Goal: Communication & Community: Answer question/provide support

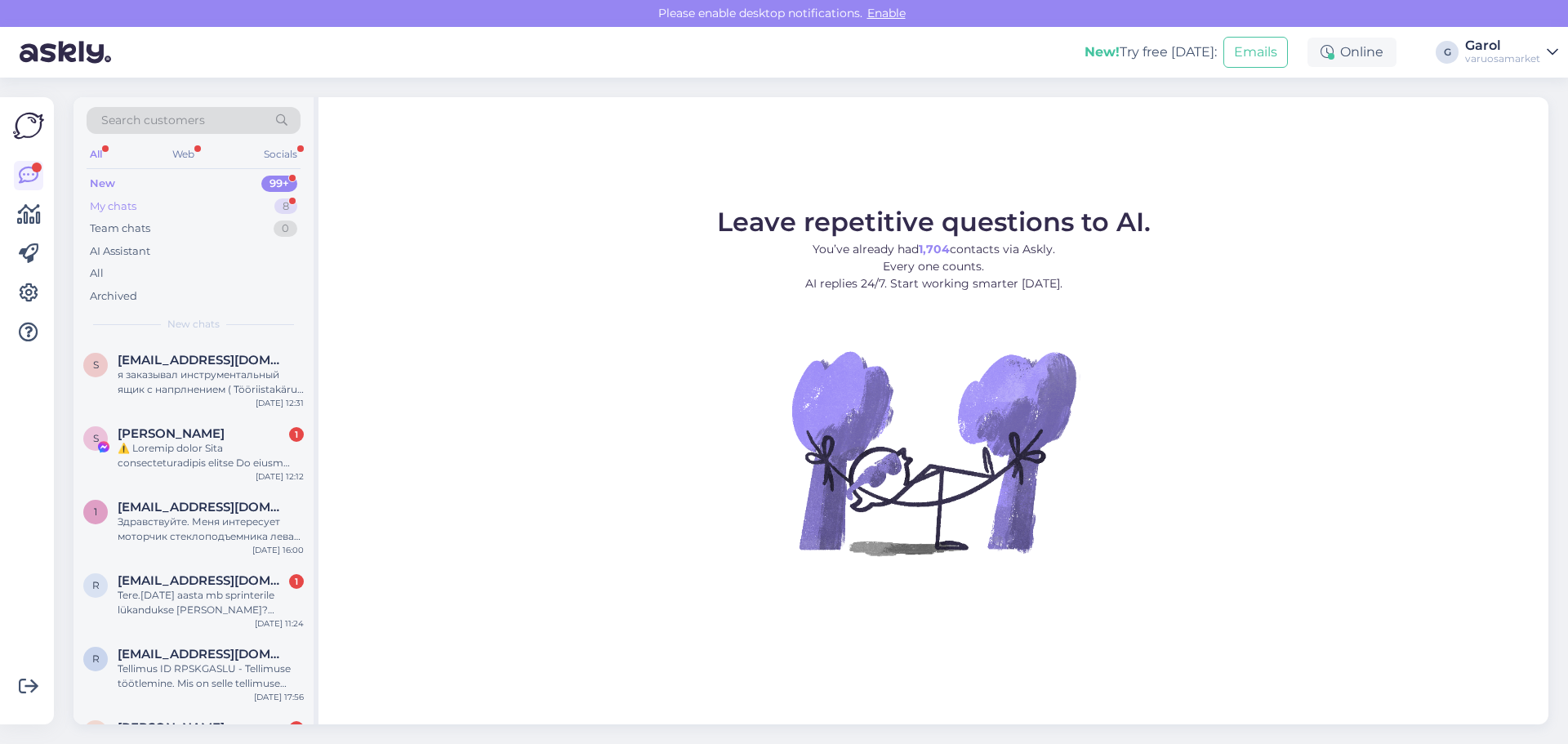
click at [246, 203] on div "My chats 8" at bounding box center [193, 207] width 214 height 23
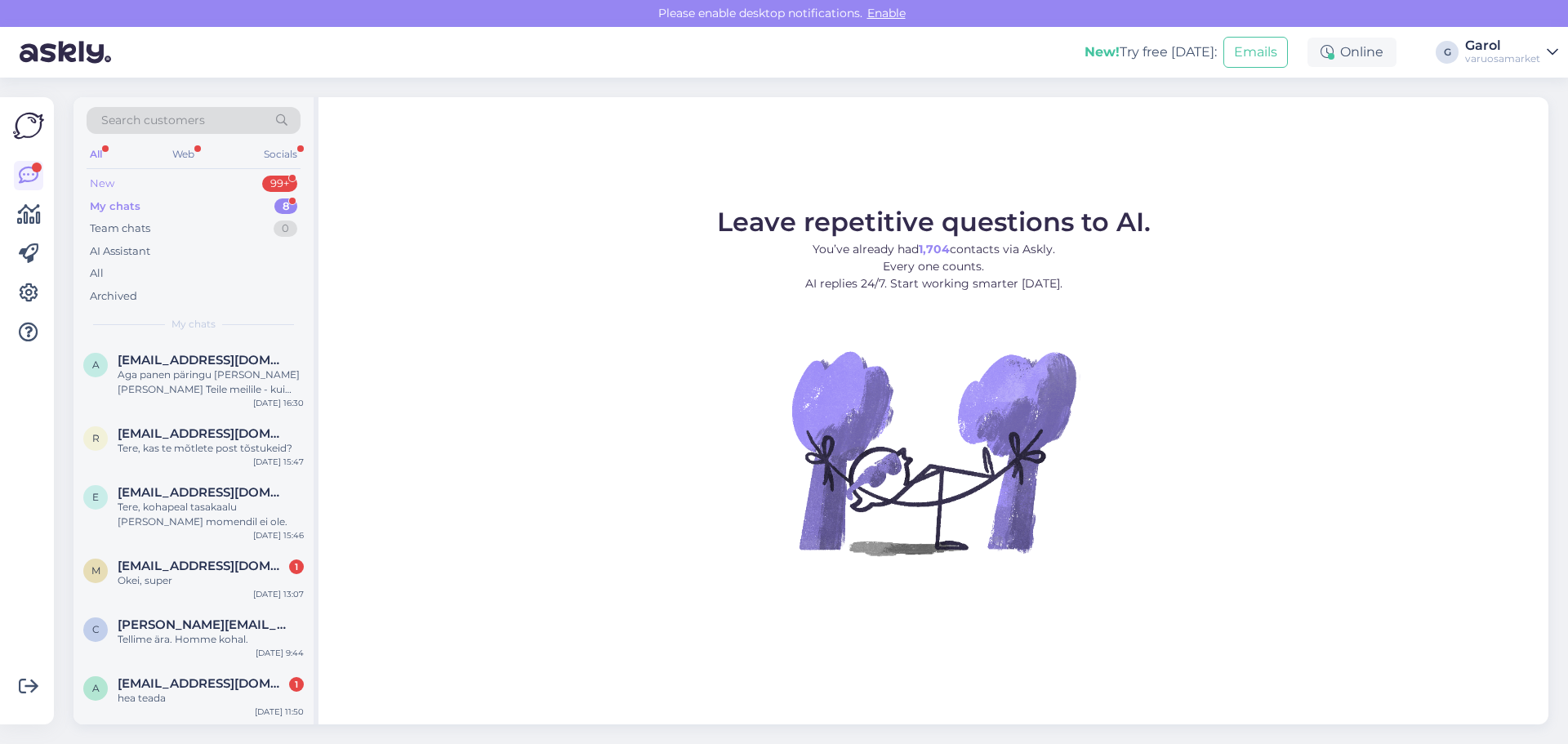
click at [238, 184] on div "New 99+" at bounding box center [193, 184] width 214 height 23
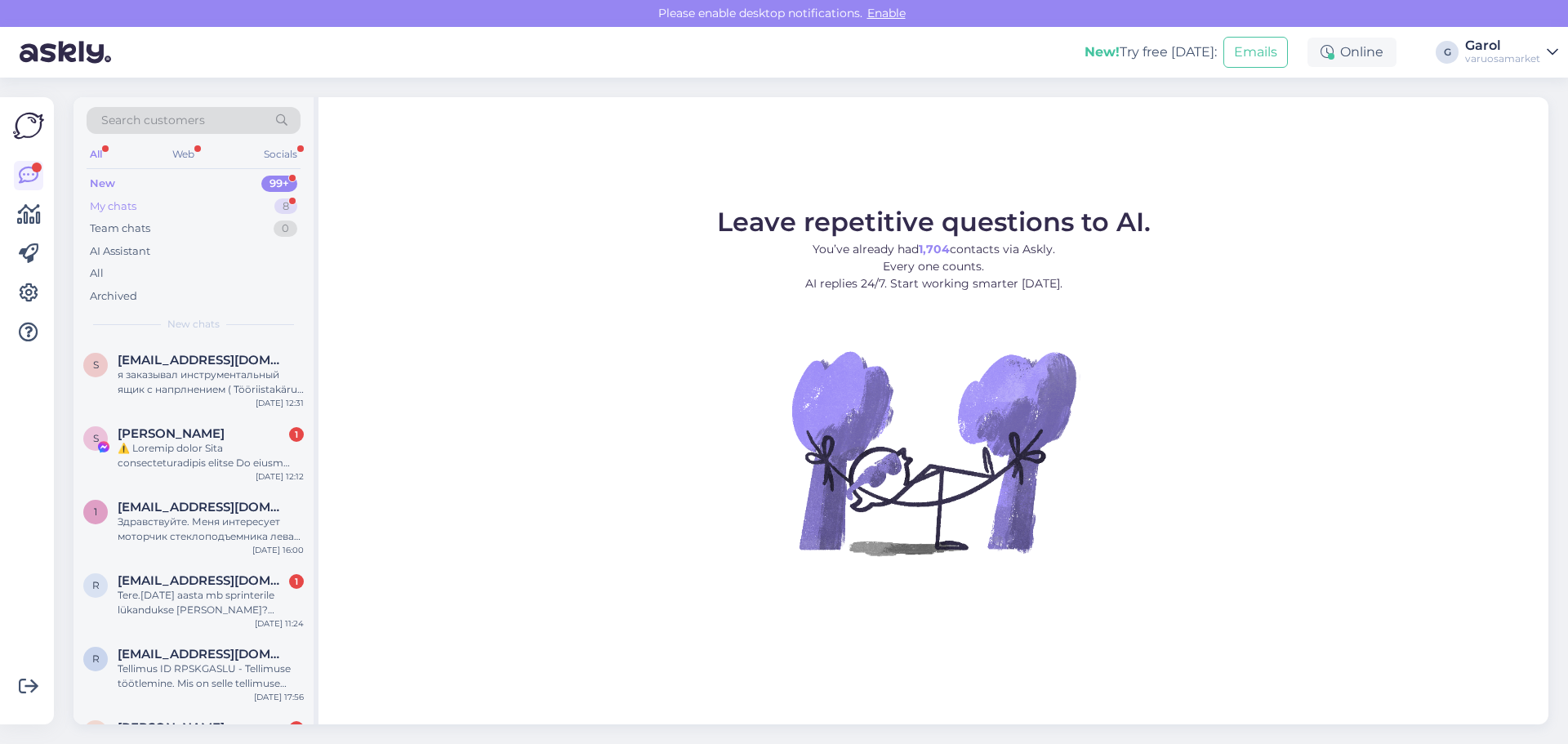
click at [235, 205] on div "My chats 8" at bounding box center [193, 207] width 214 height 23
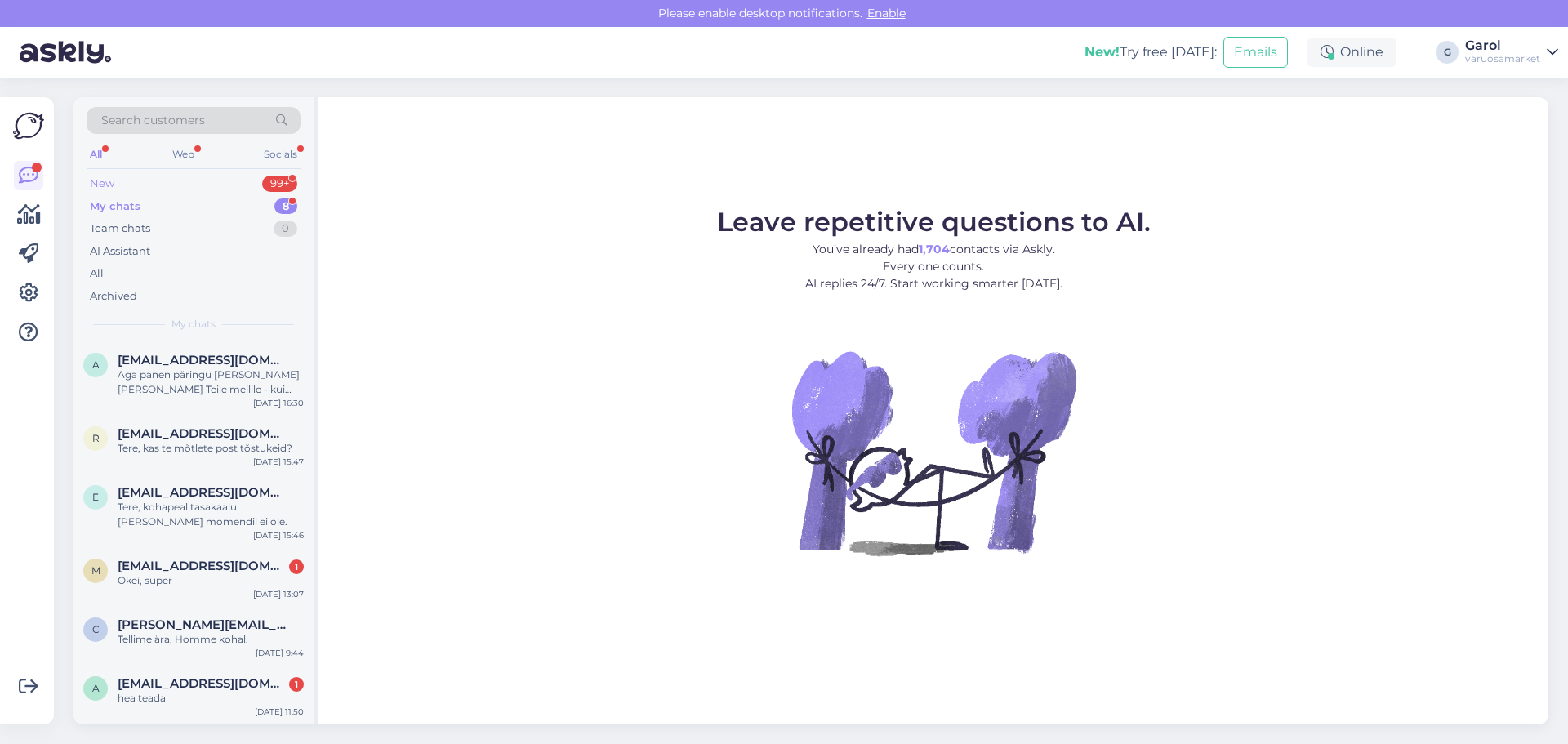
click at [205, 181] on div "New 99+" at bounding box center [193, 184] width 214 height 23
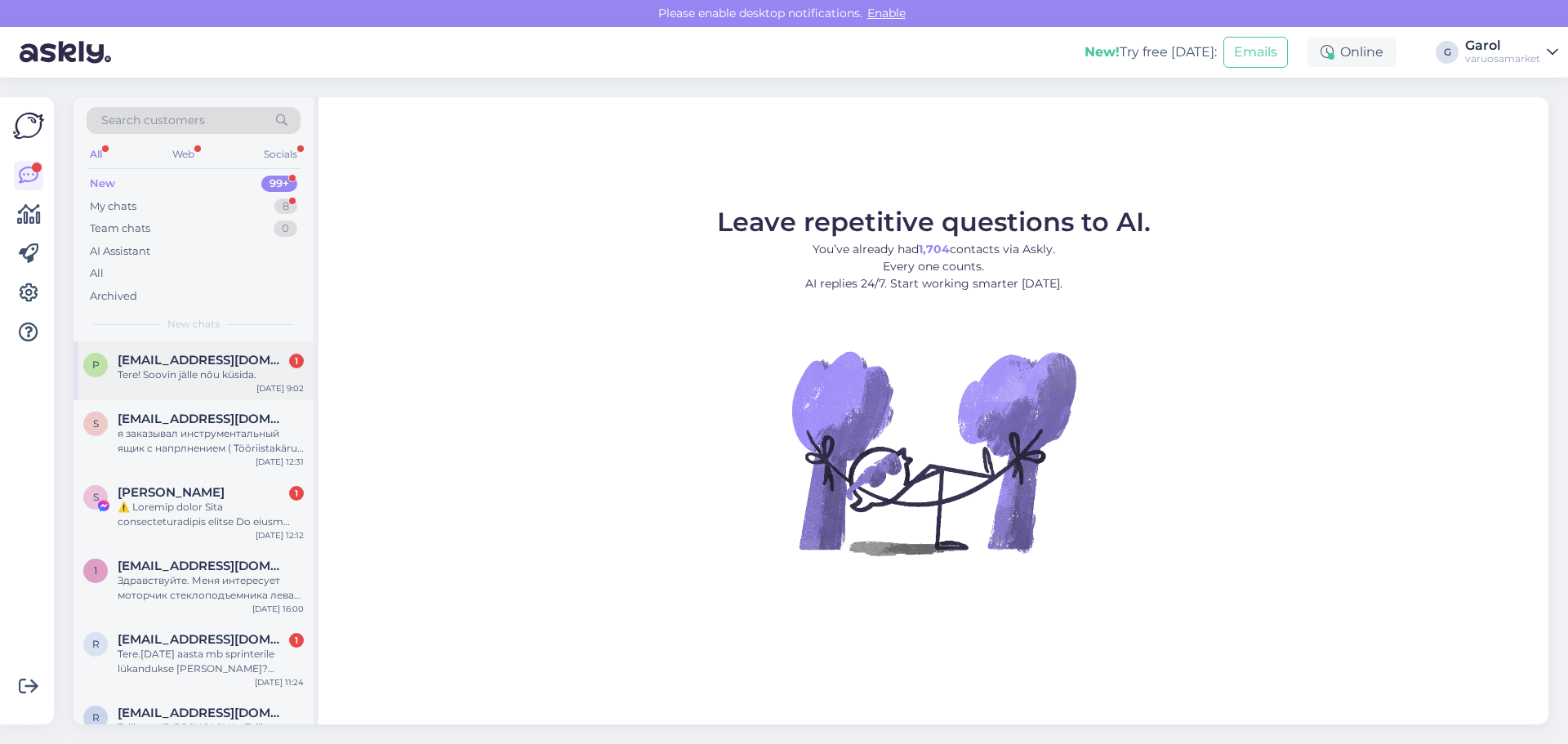
click at [193, 379] on div "Tere! Soovin jälle nõu küsida." at bounding box center [211, 374] width 187 height 14
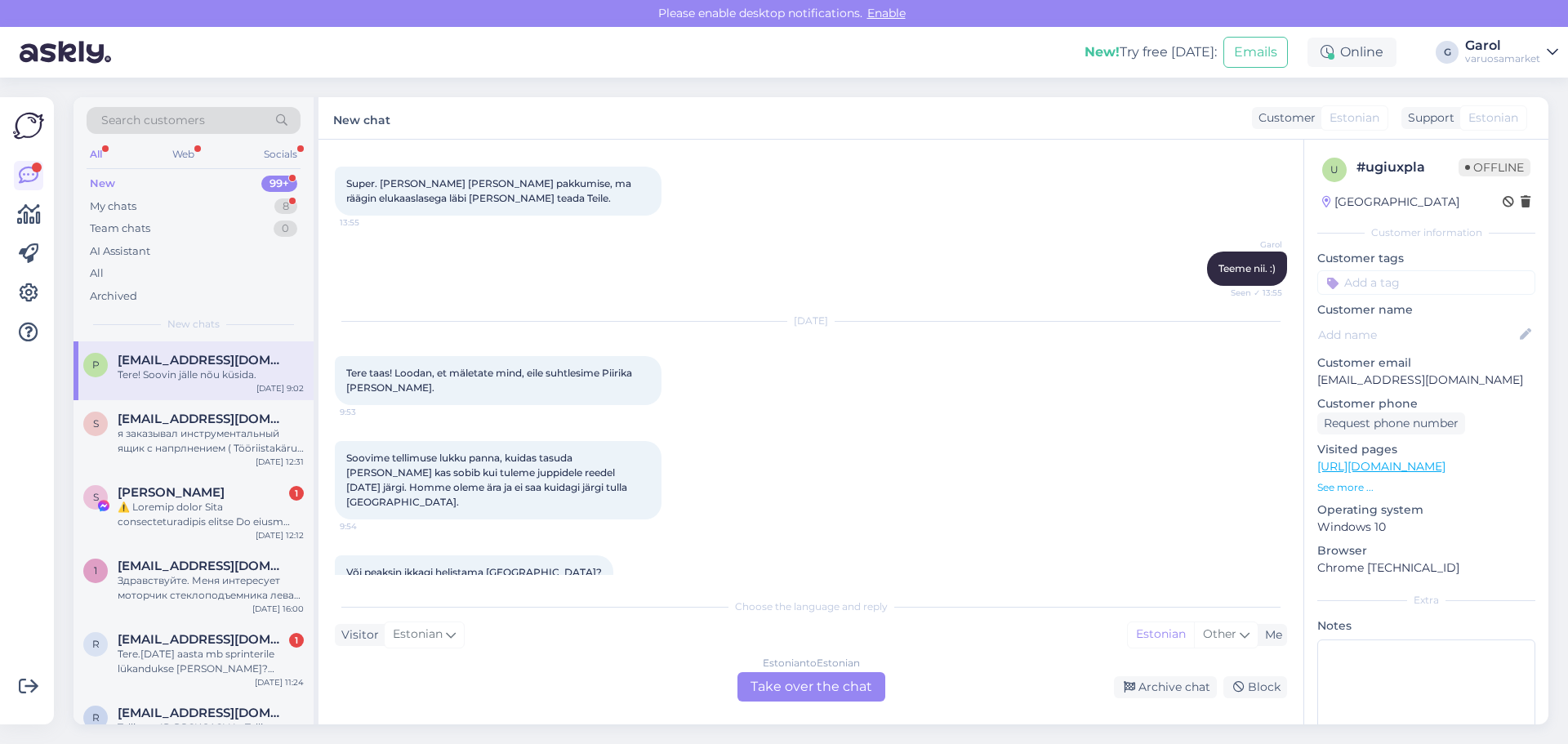
scroll to position [3462, 0]
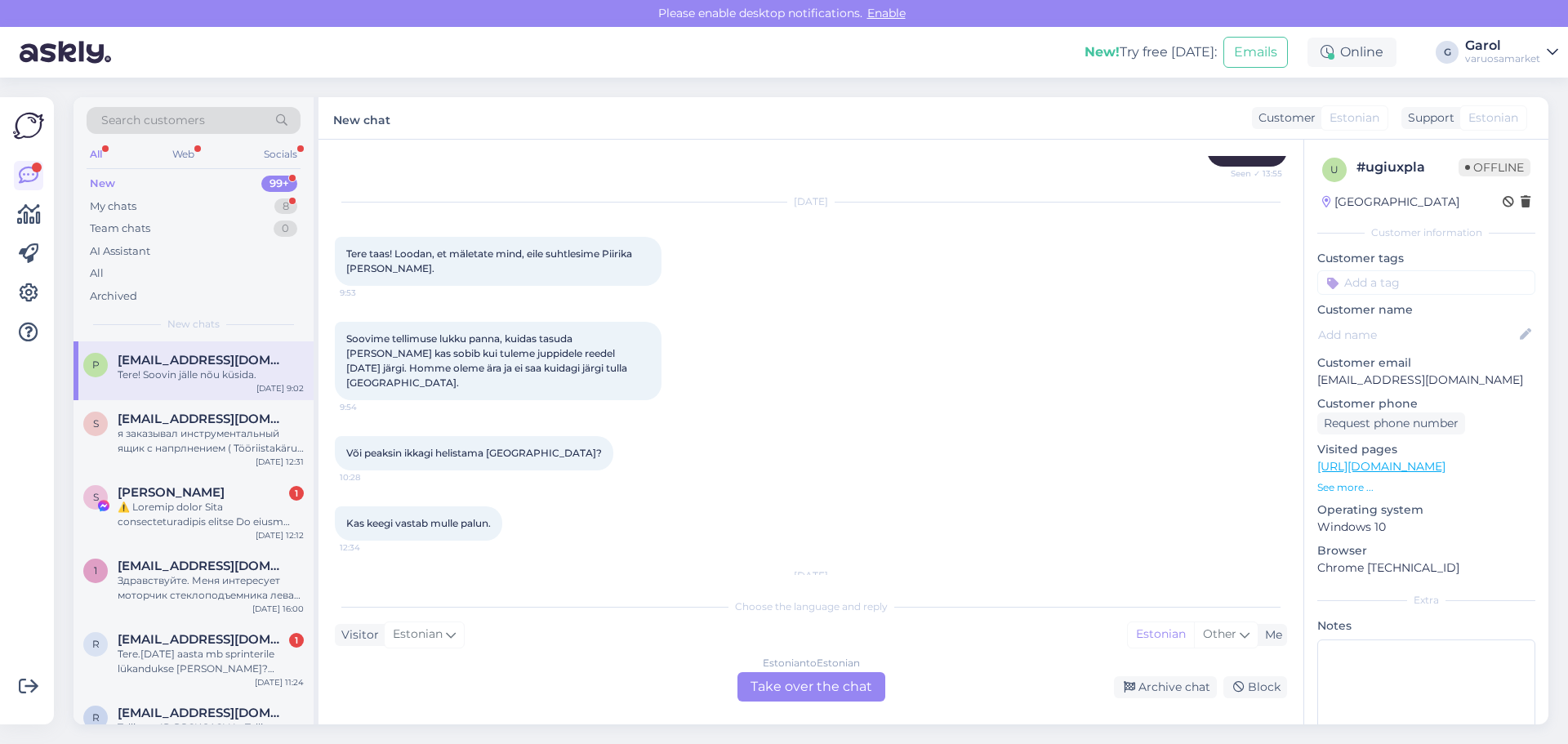
click at [788, 678] on div "Estonian to Estonian Take over the chat" at bounding box center [812, 687] width 147 height 30
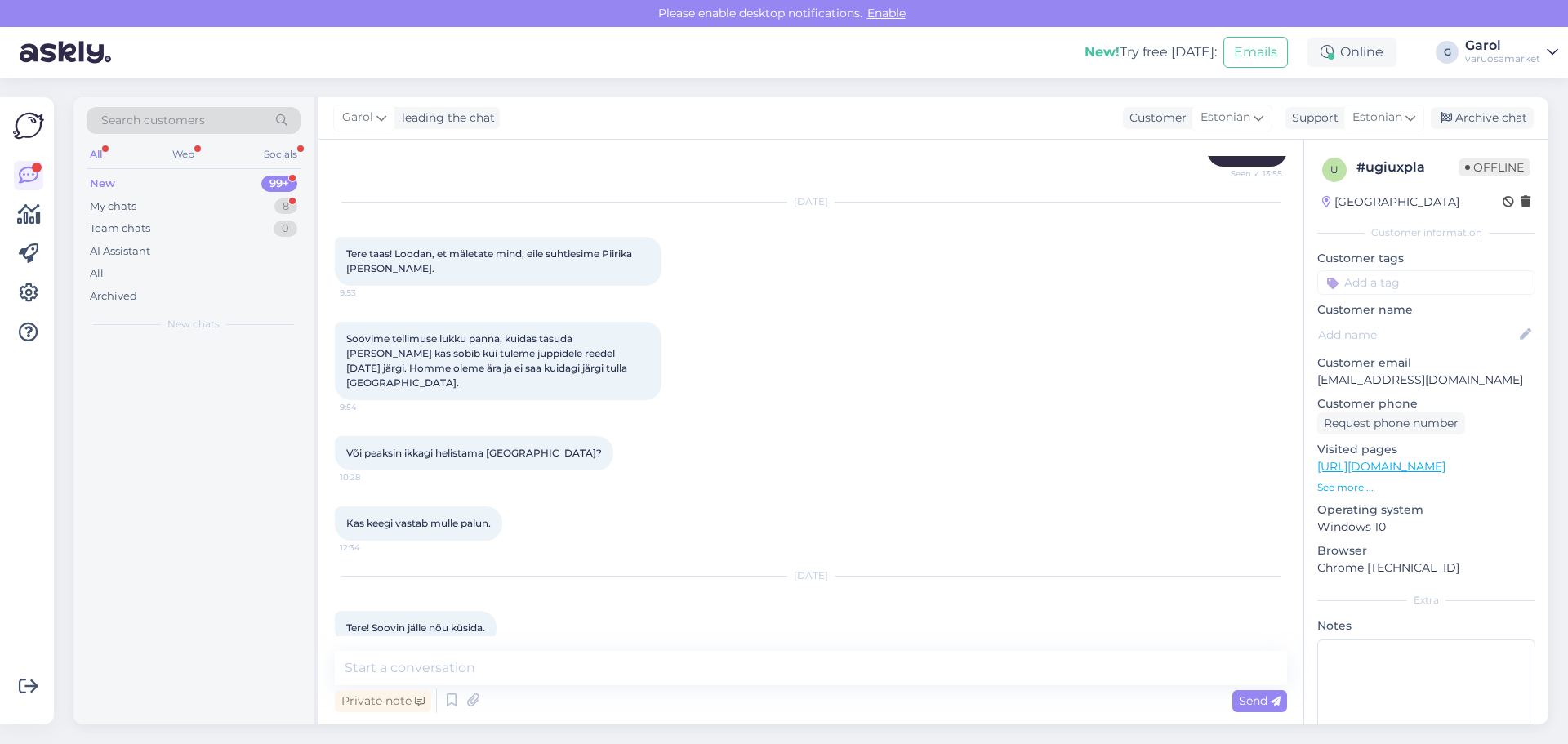
scroll to position [3401, 0]
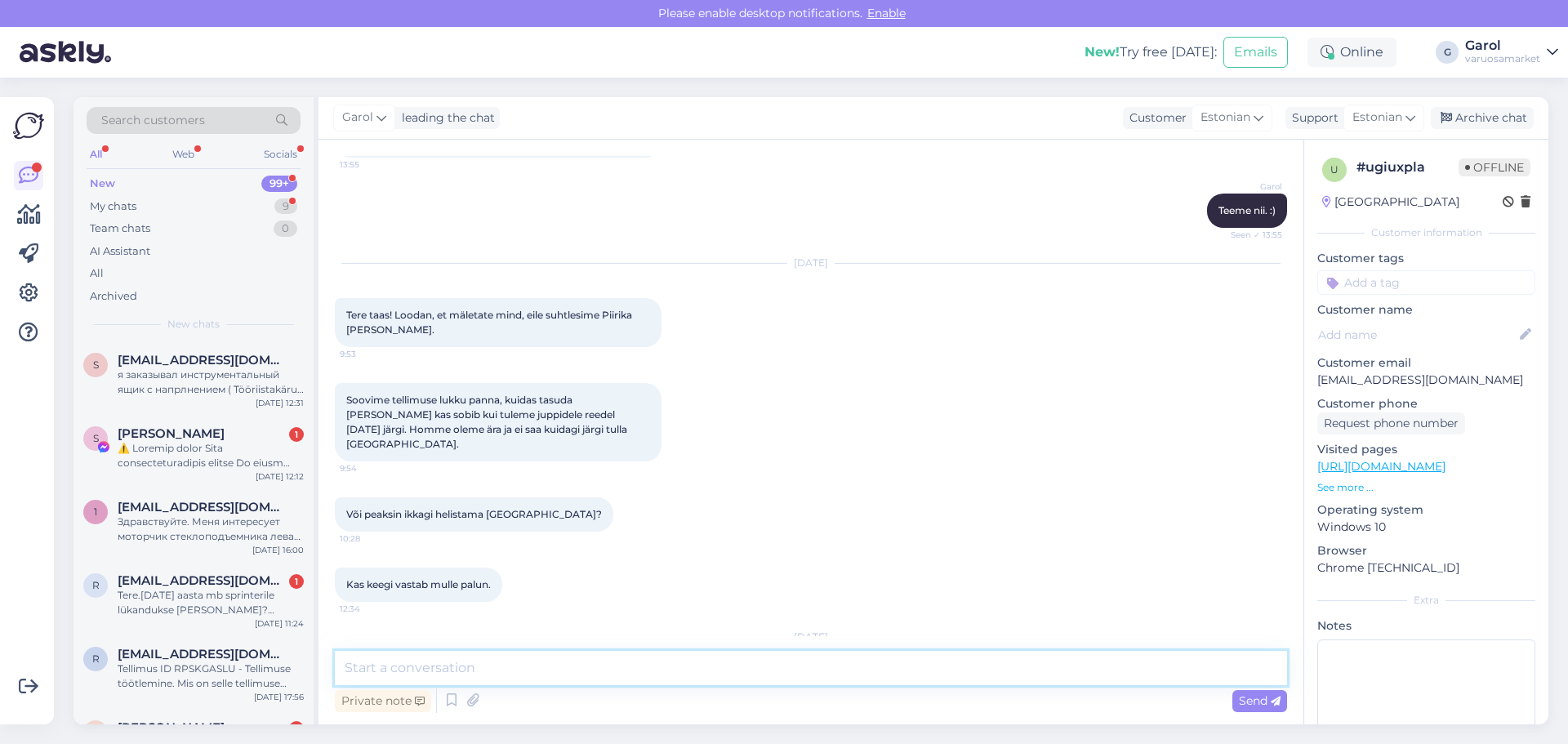
click at [676, 658] on textarea at bounding box center [811, 668] width 952 height 34
type textarea "Tere, vaatame mure üle."
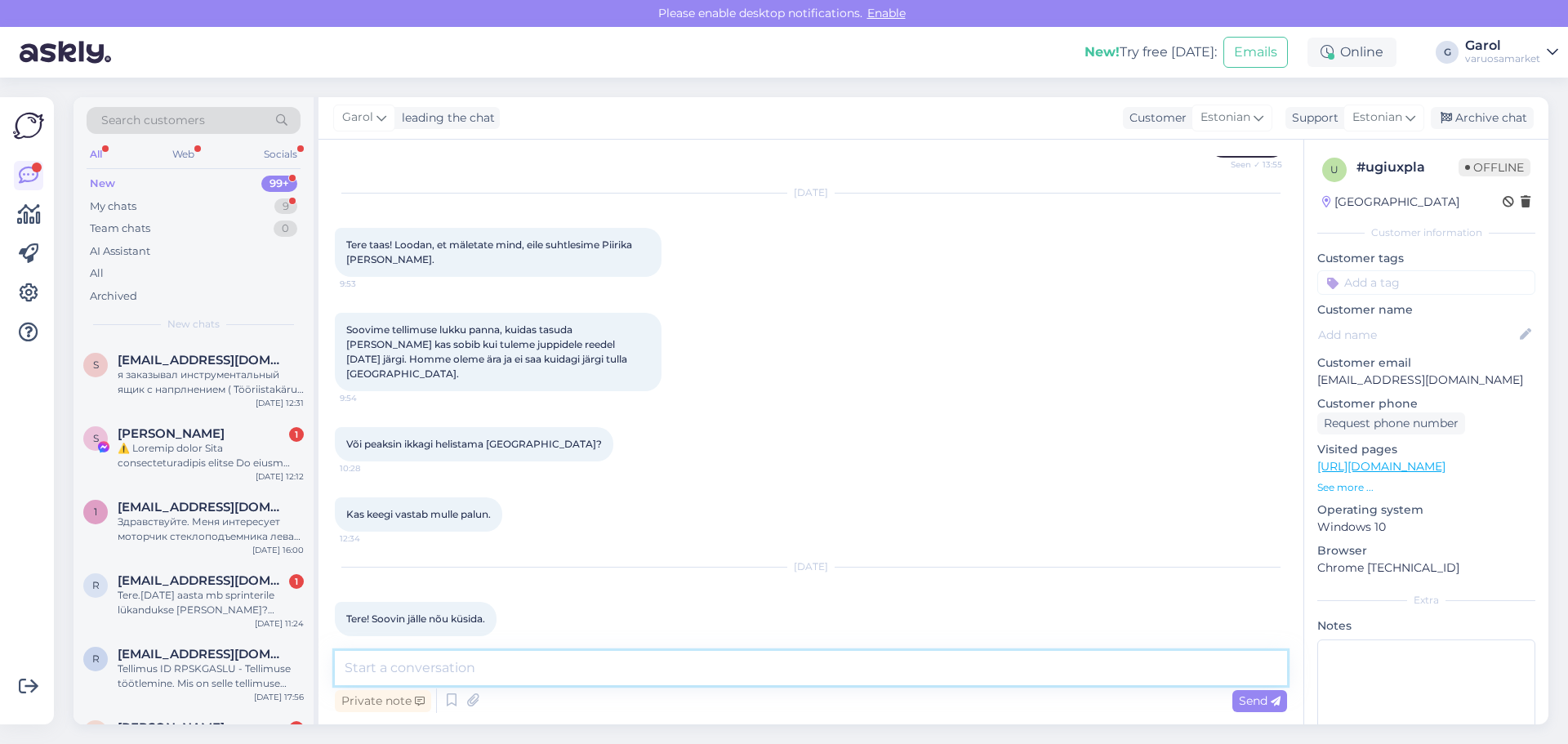
scroll to position [3641, 0]
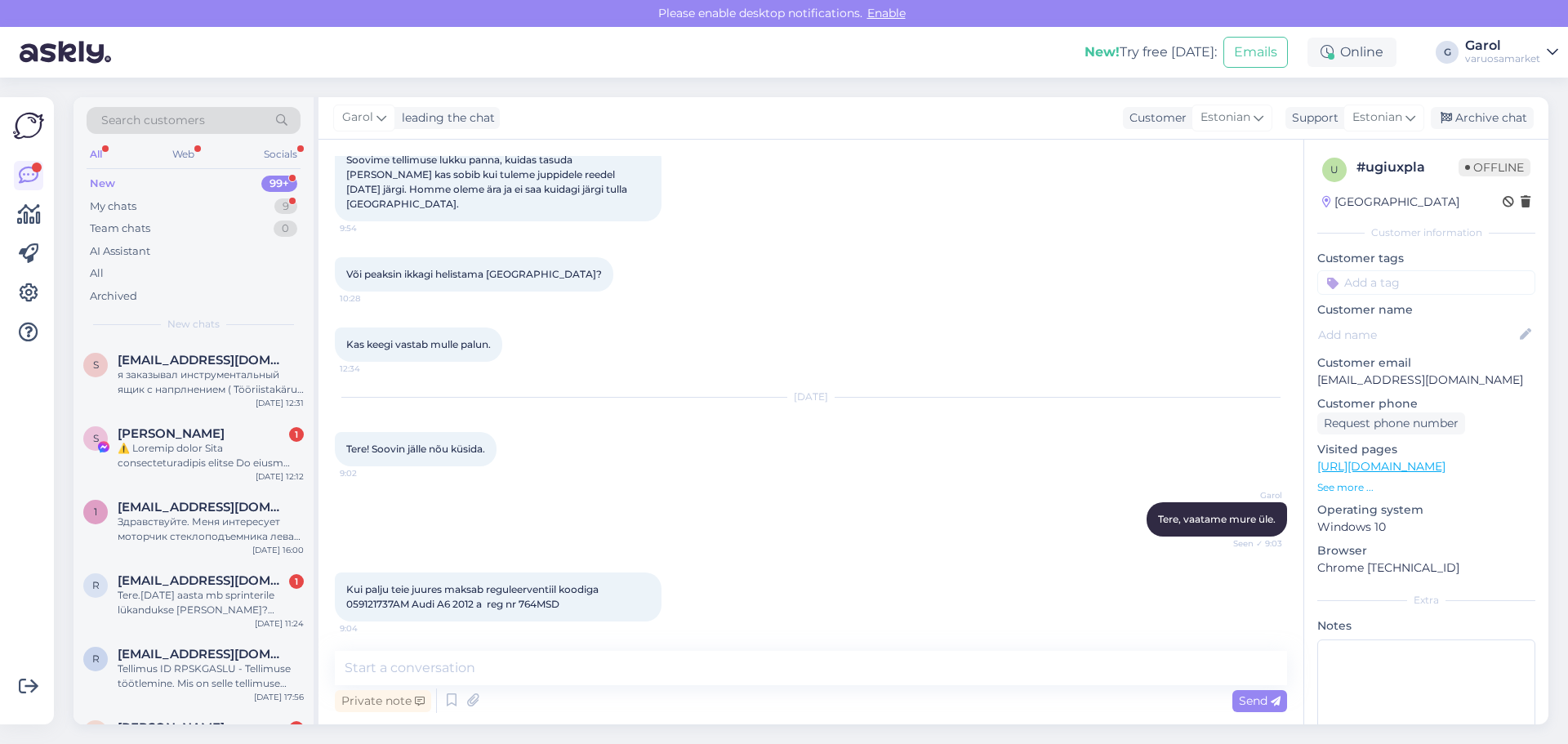
click at [372, 583] on span "Kui palju teie juures maksab reguleerventiil koodiga 059121737AM Audi A6 2012 a…" at bounding box center [474, 597] width 255 height 27
copy span "059121737AM"
click at [532, 668] on textarea at bounding box center [811, 668] width 952 height 34
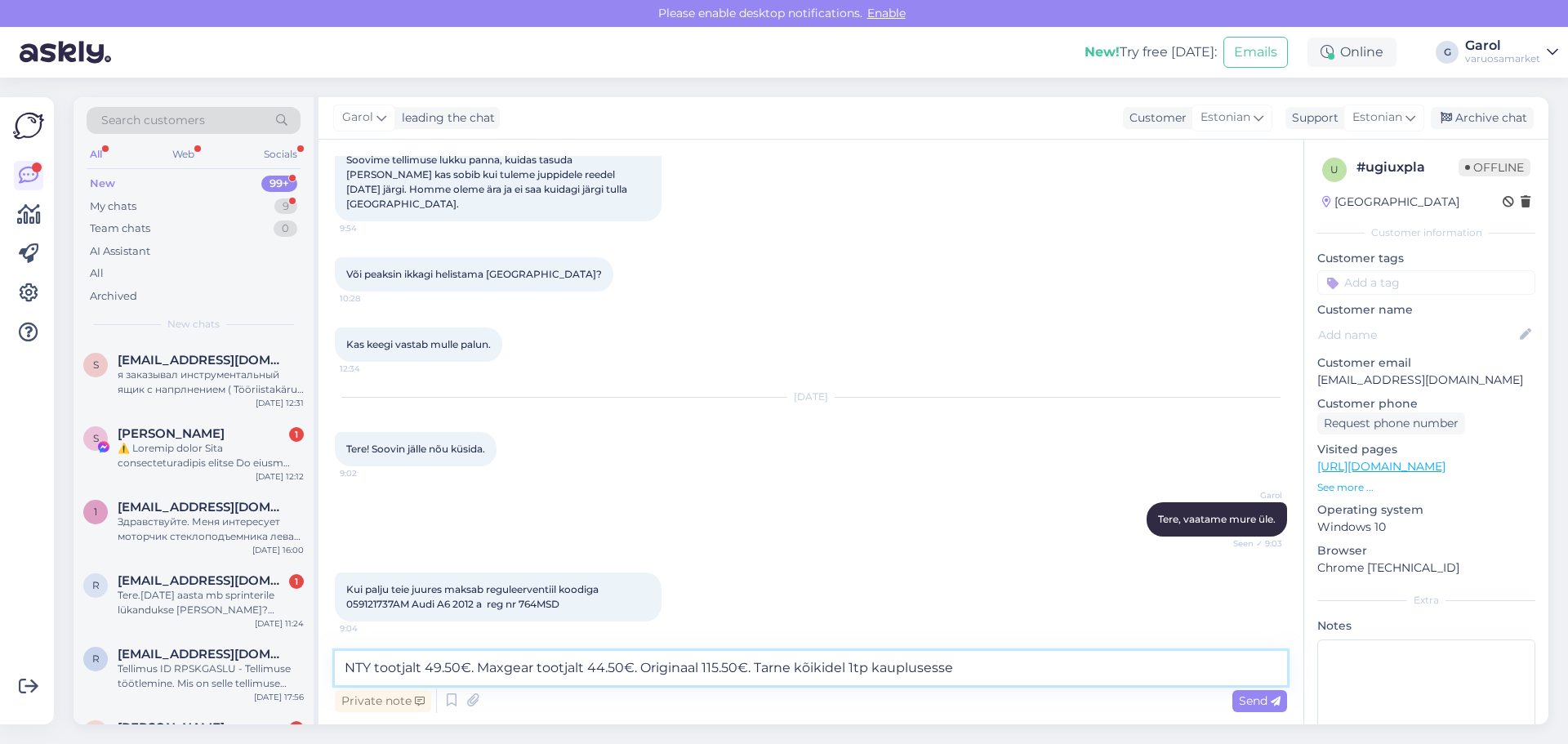
type textarea "NTY tootjalt 49.50€. Maxgear tootjalt 44.50€. Originaal 115.50€. Tarne kõikidel…"
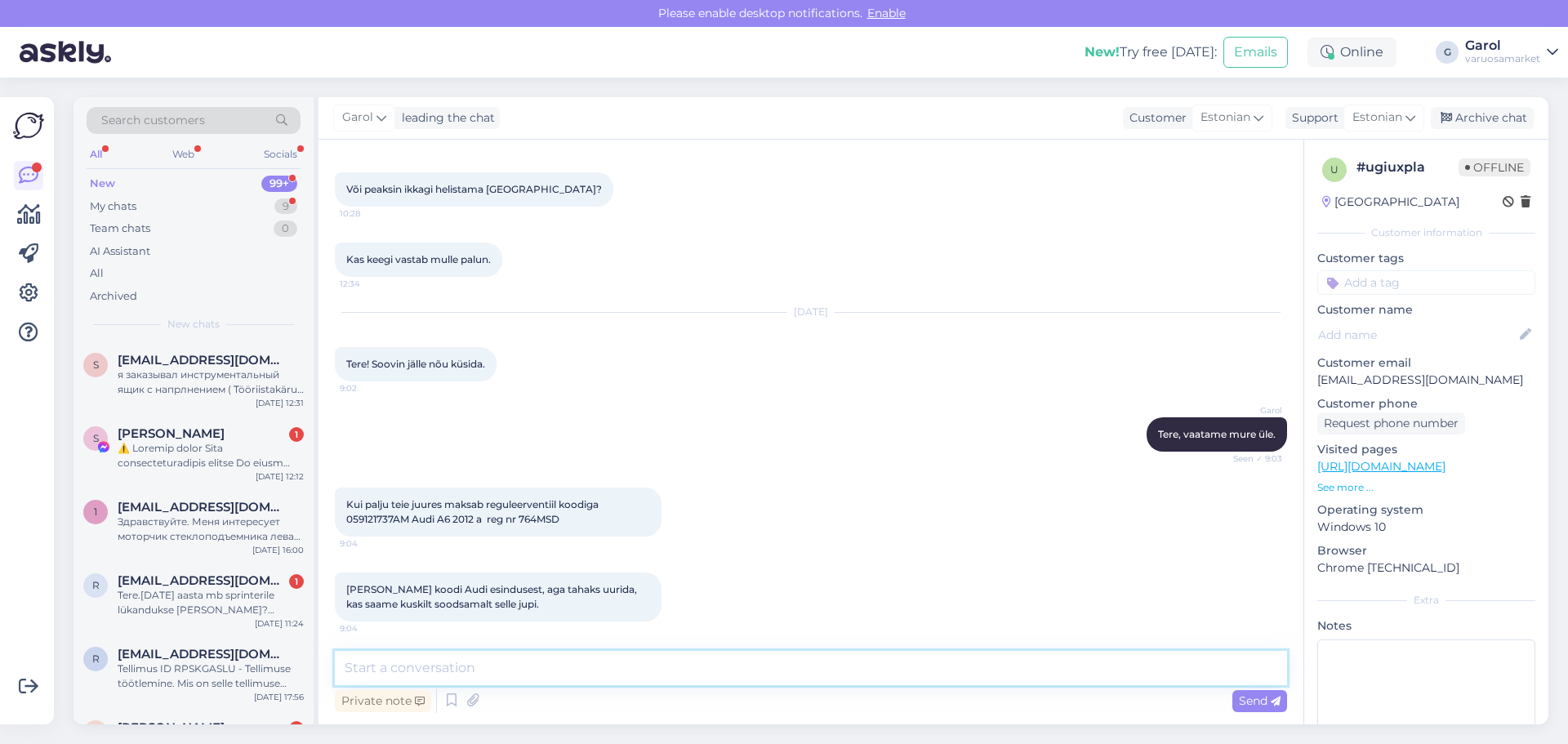
scroll to position [3797, 0]
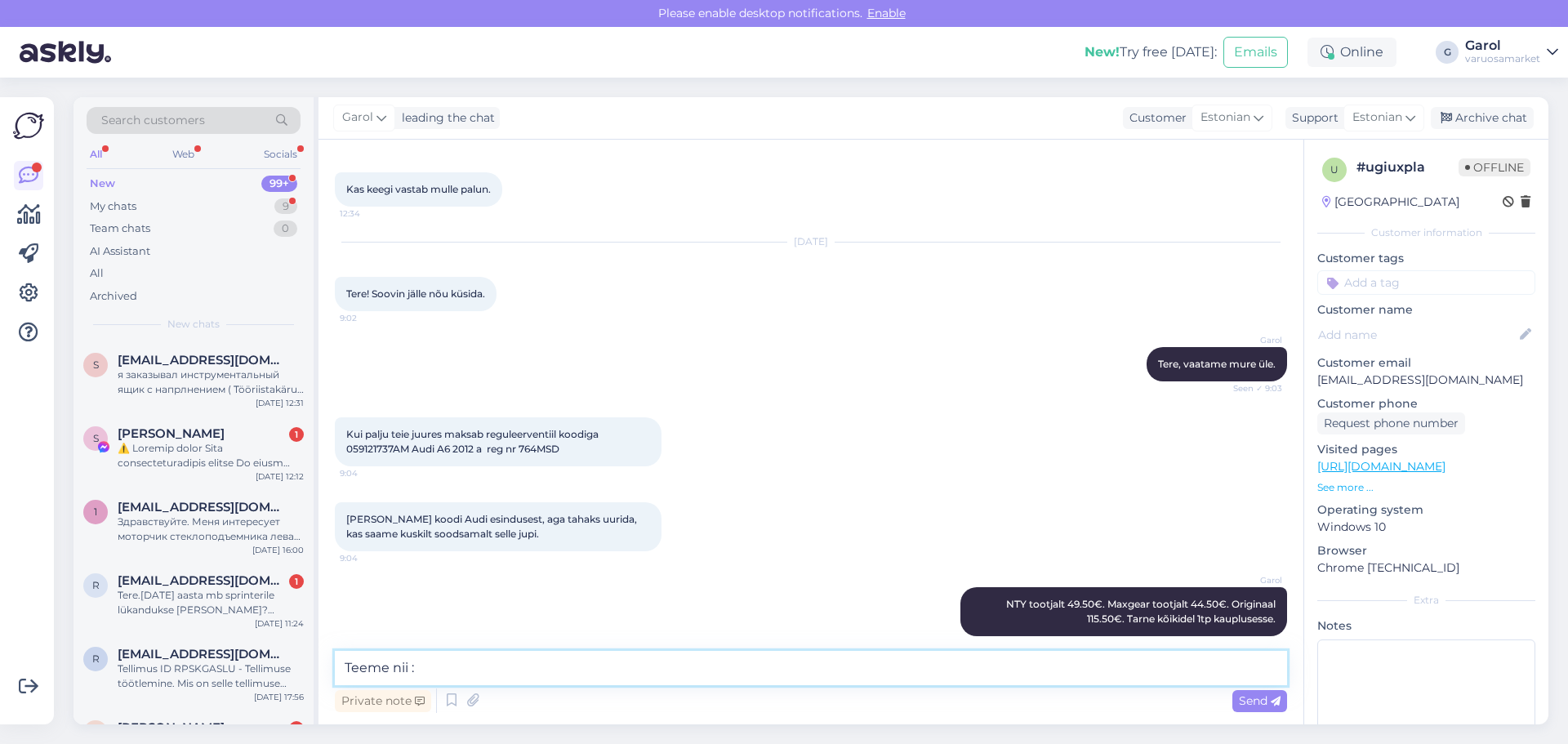
type textarea "Teeme nii :)"
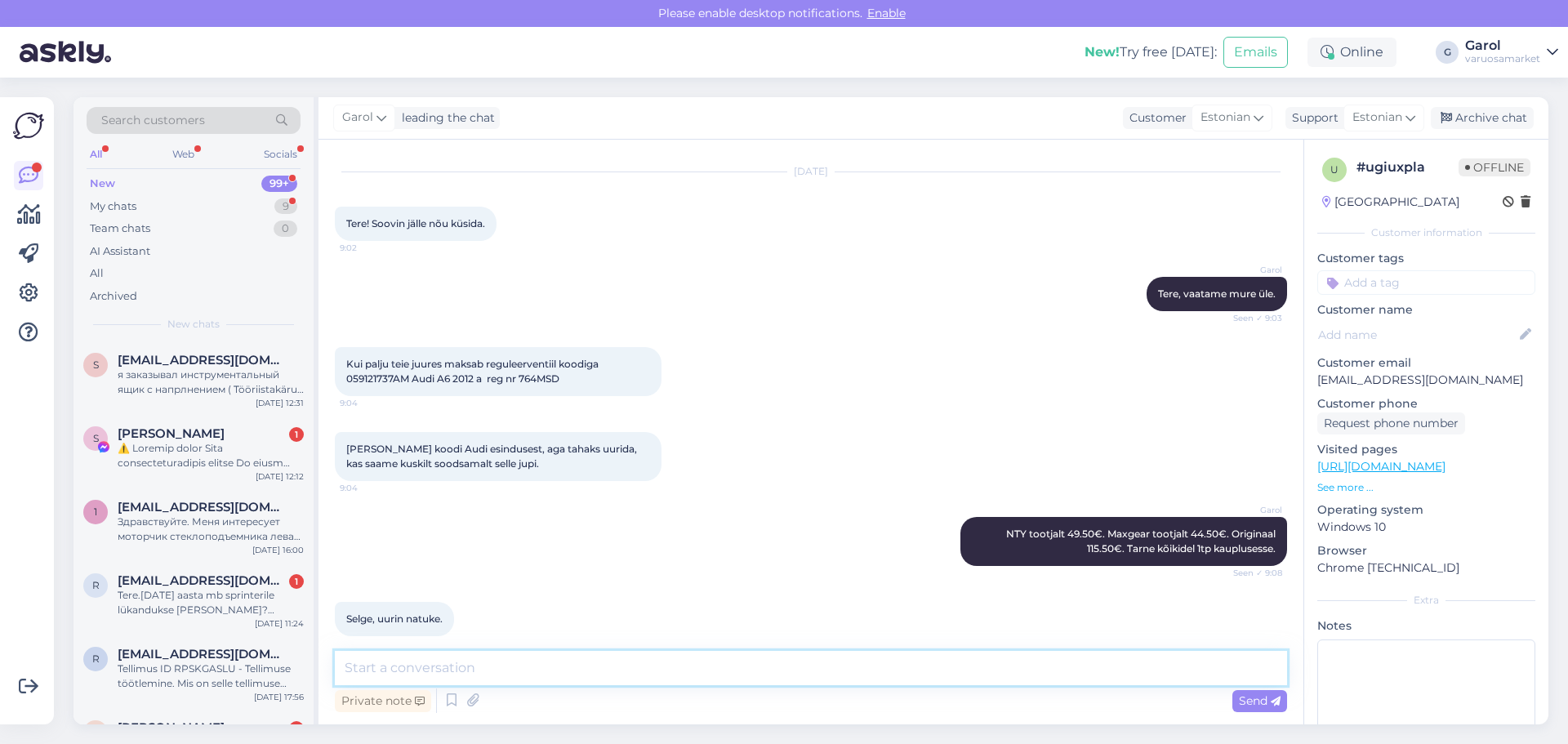
scroll to position [3966, 0]
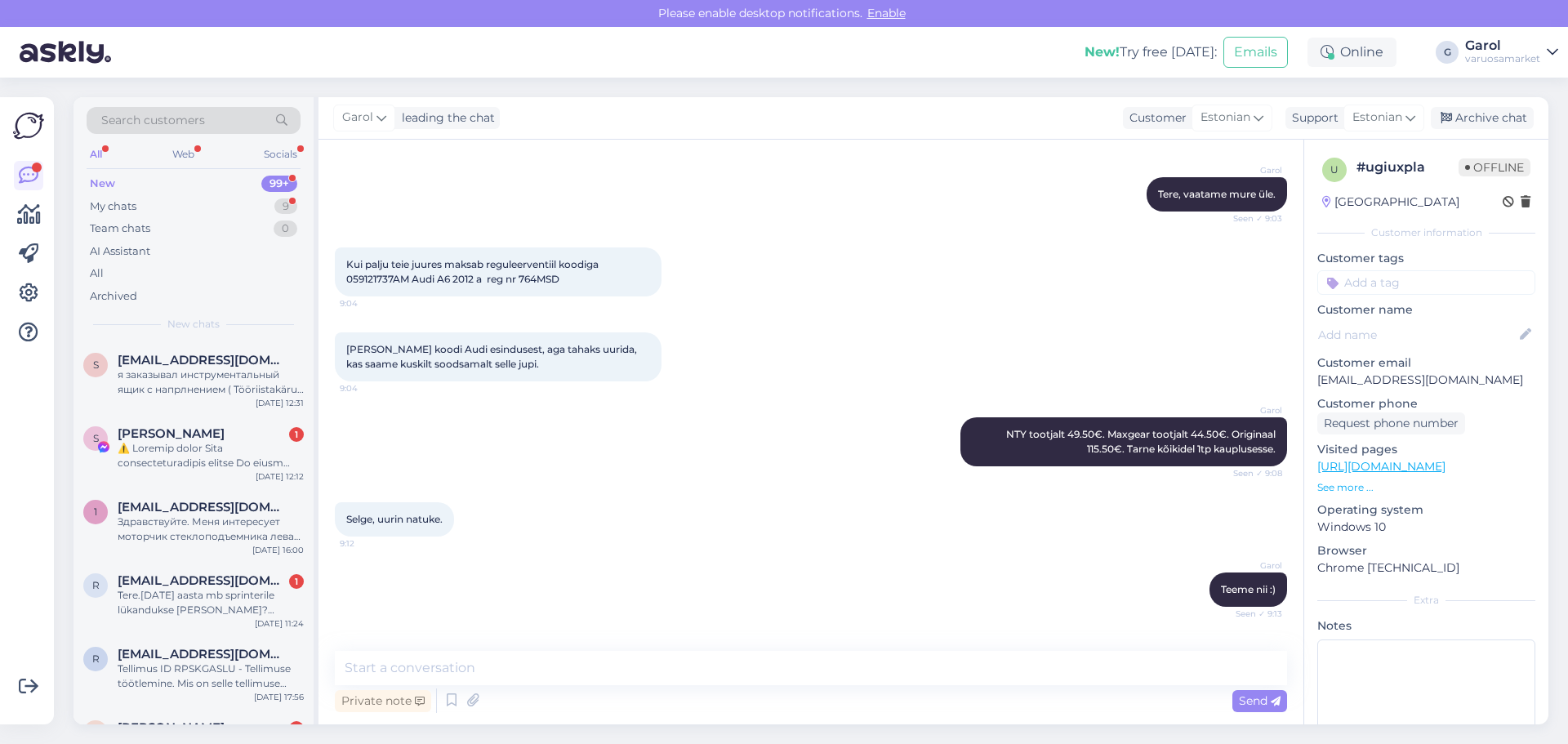
click at [437, 654] on span "Küsin veel et kui palju maksab teie juures [PERSON_NAME] hooratas Audi A6 2012.…" at bounding box center [492, 682] width 291 height 56
copy span "228MSL"
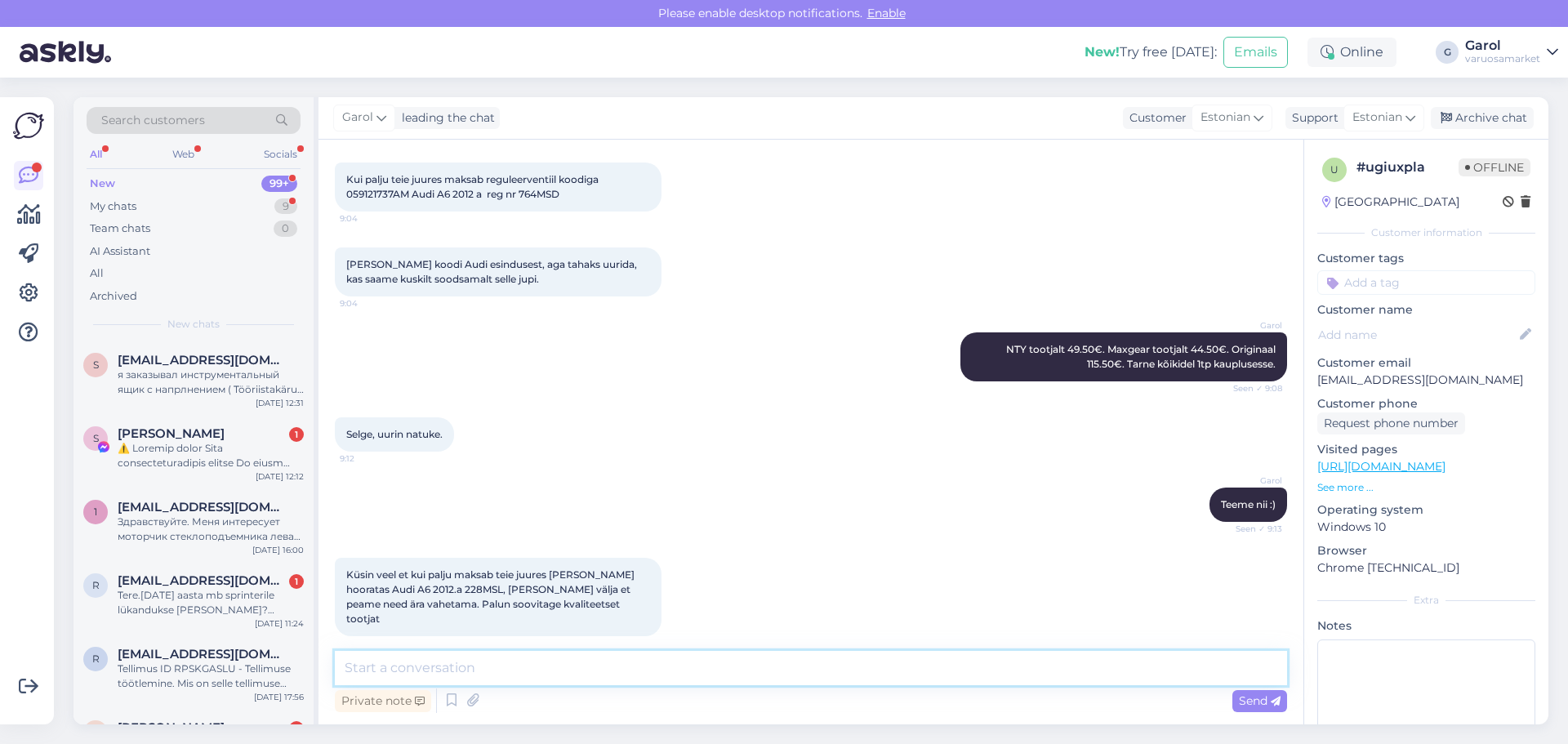
click at [717, 671] on textarea at bounding box center [811, 668] width 952 height 34
paste textarea "[URL][DOMAIN_NAME]"
type textarea "[URL][DOMAIN_NAME]"
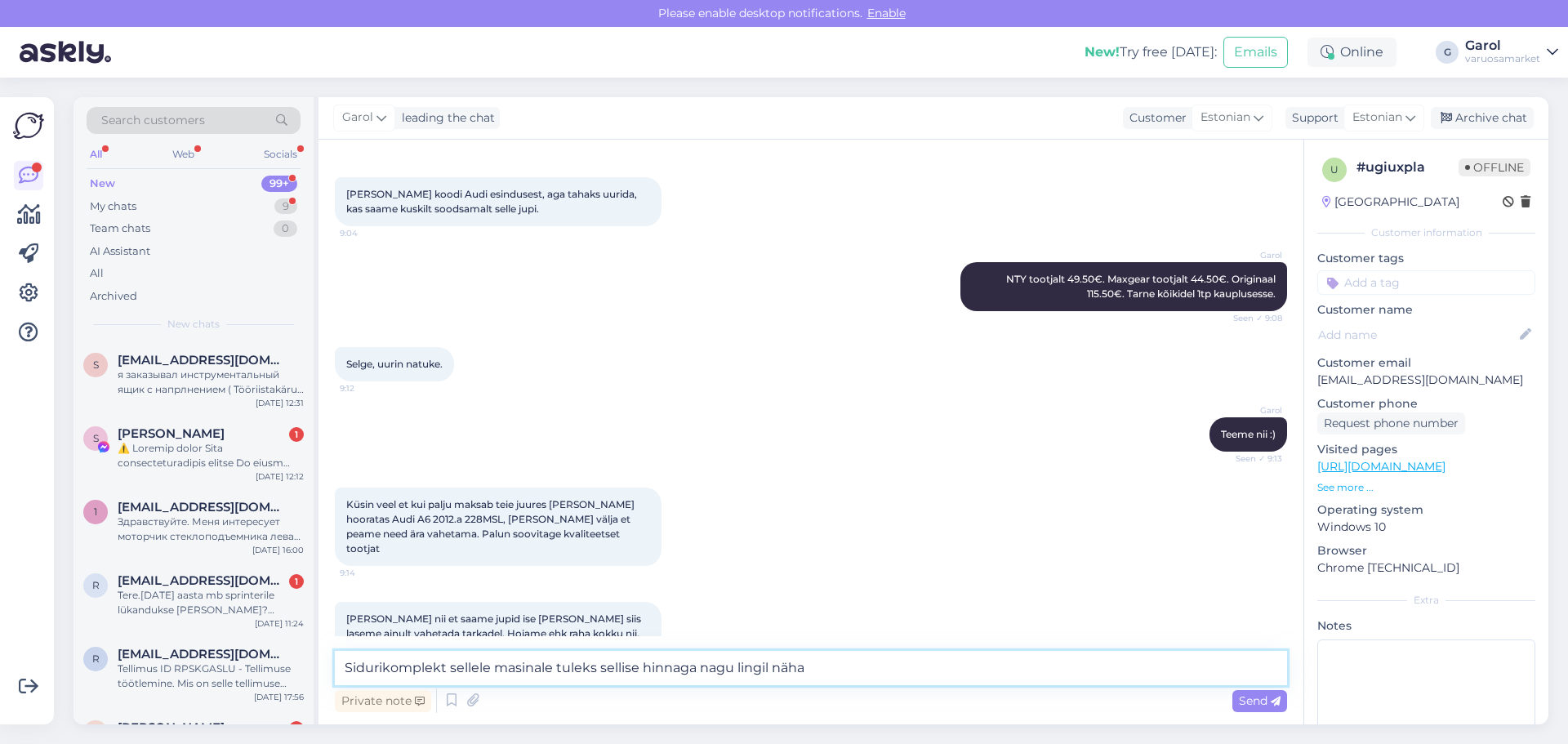
type textarea "Sidurikomplekt sellele masinale tuleks sellise hinnaga nagu lingil näha."
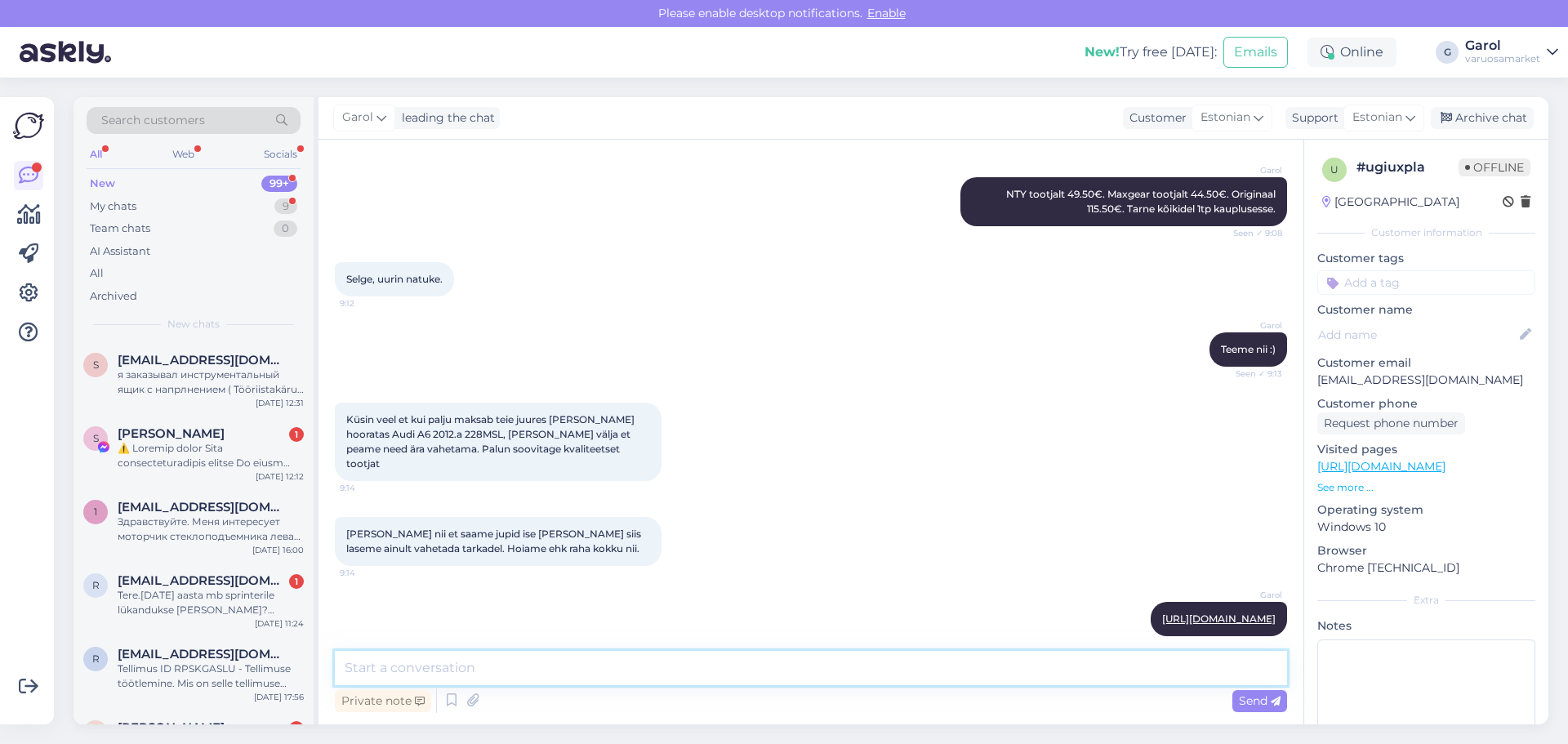
scroll to position [4276, 0]
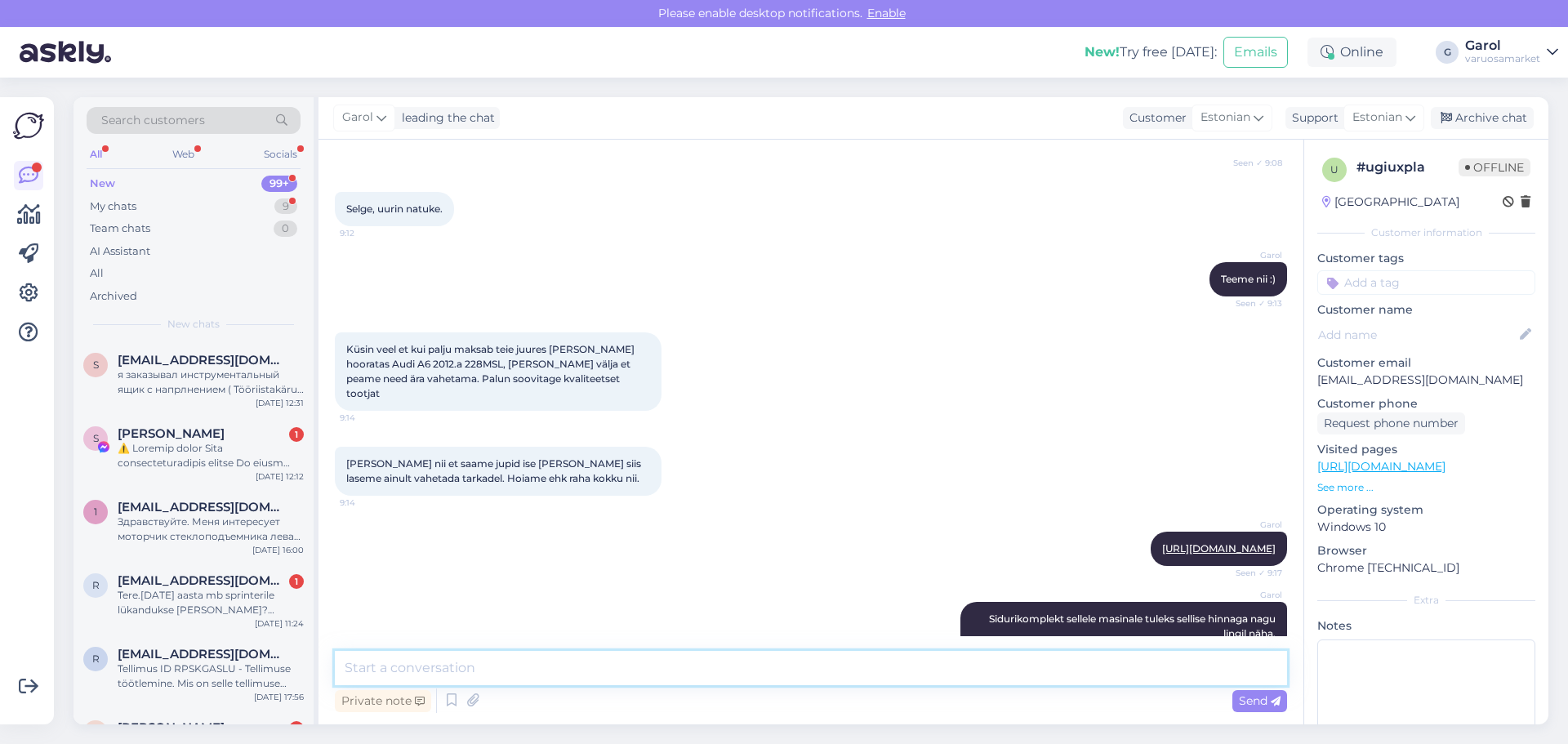
click at [713, 661] on textarea at bounding box center [811, 668] width 952 height 34
paste textarea "[URL][DOMAIN_NAME]"
type textarea "[URL][DOMAIN_NAME]"
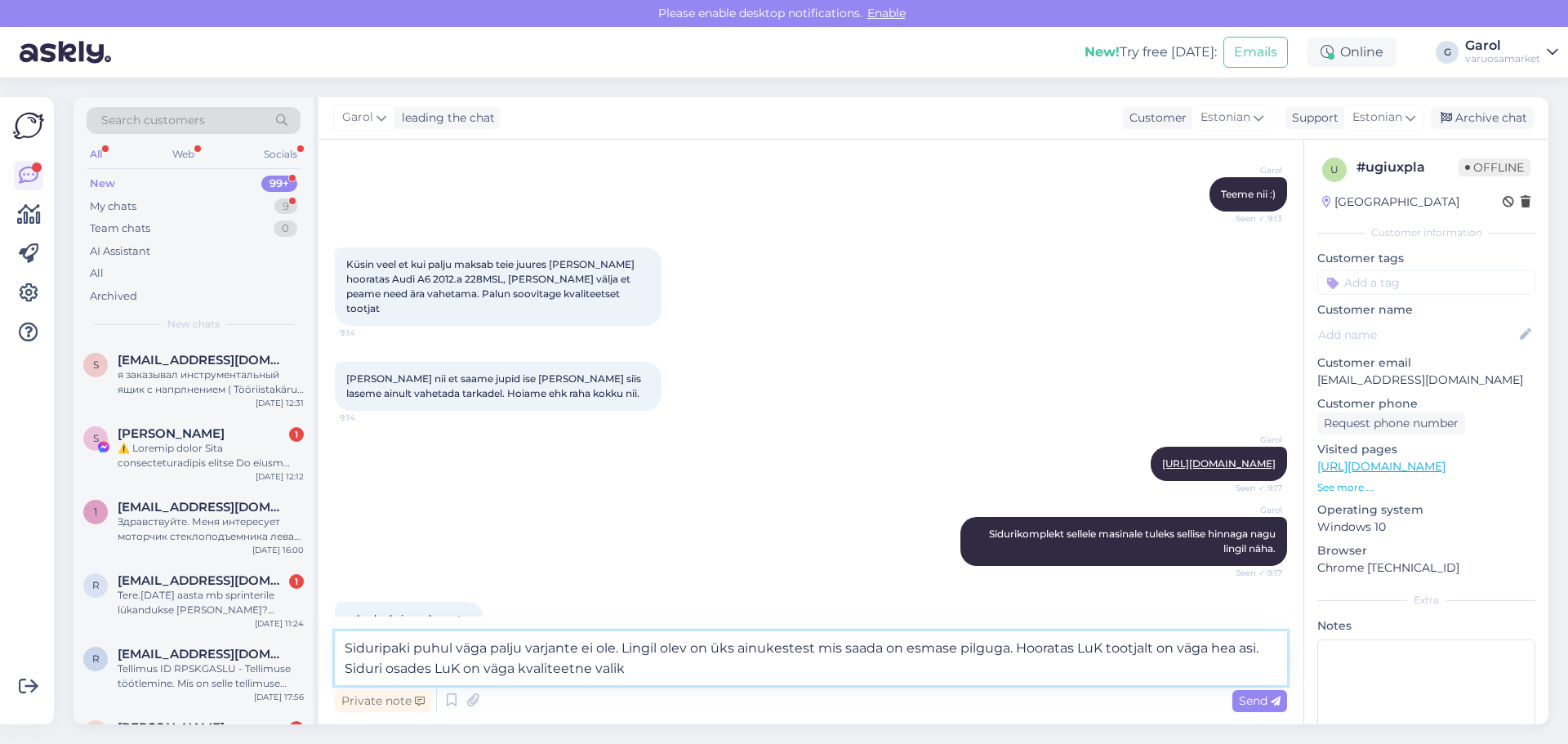
type textarea "Siduripaki puhul väga palju varjante ei ole. Lingil olev on üks ainukestest mis…"
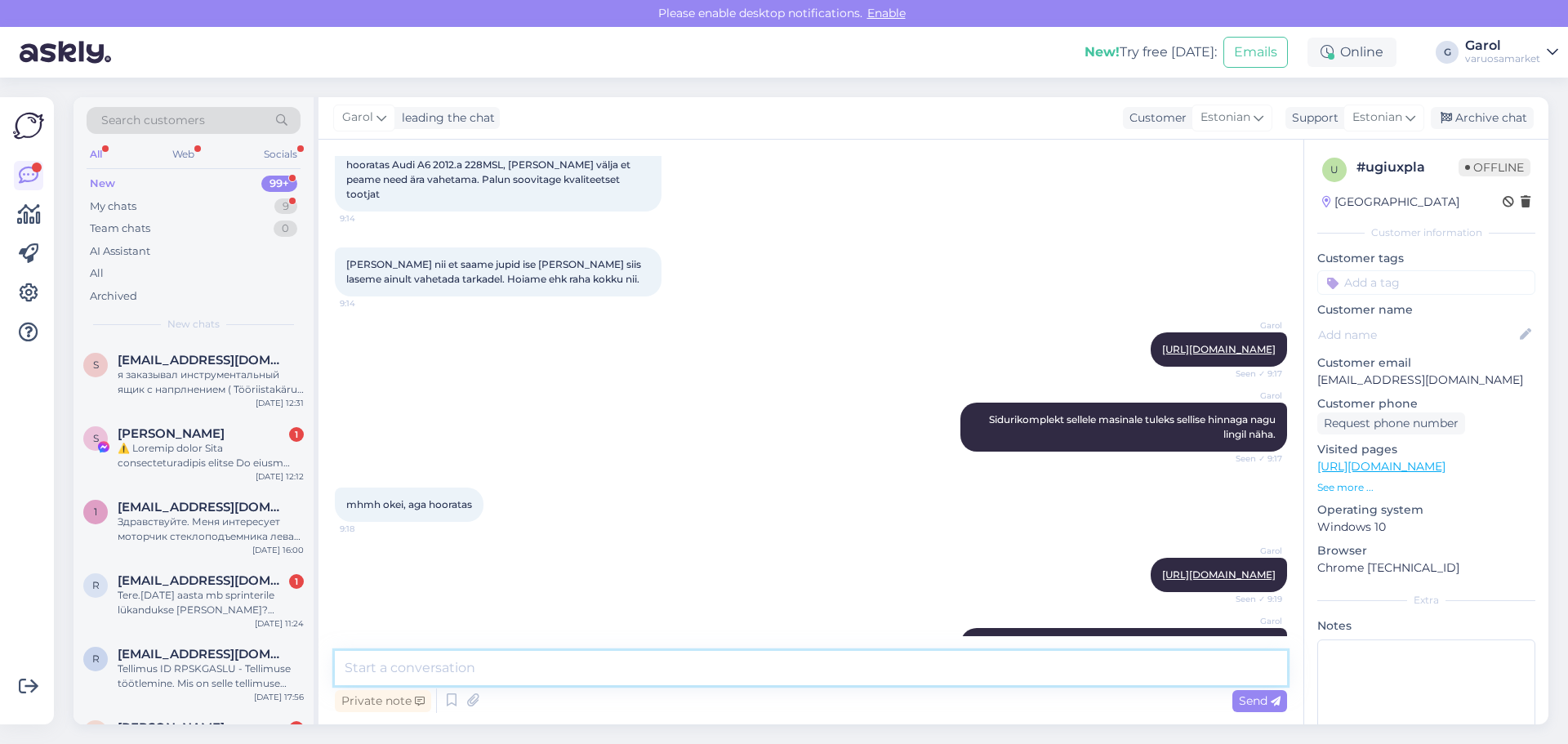
scroll to position [4546, 0]
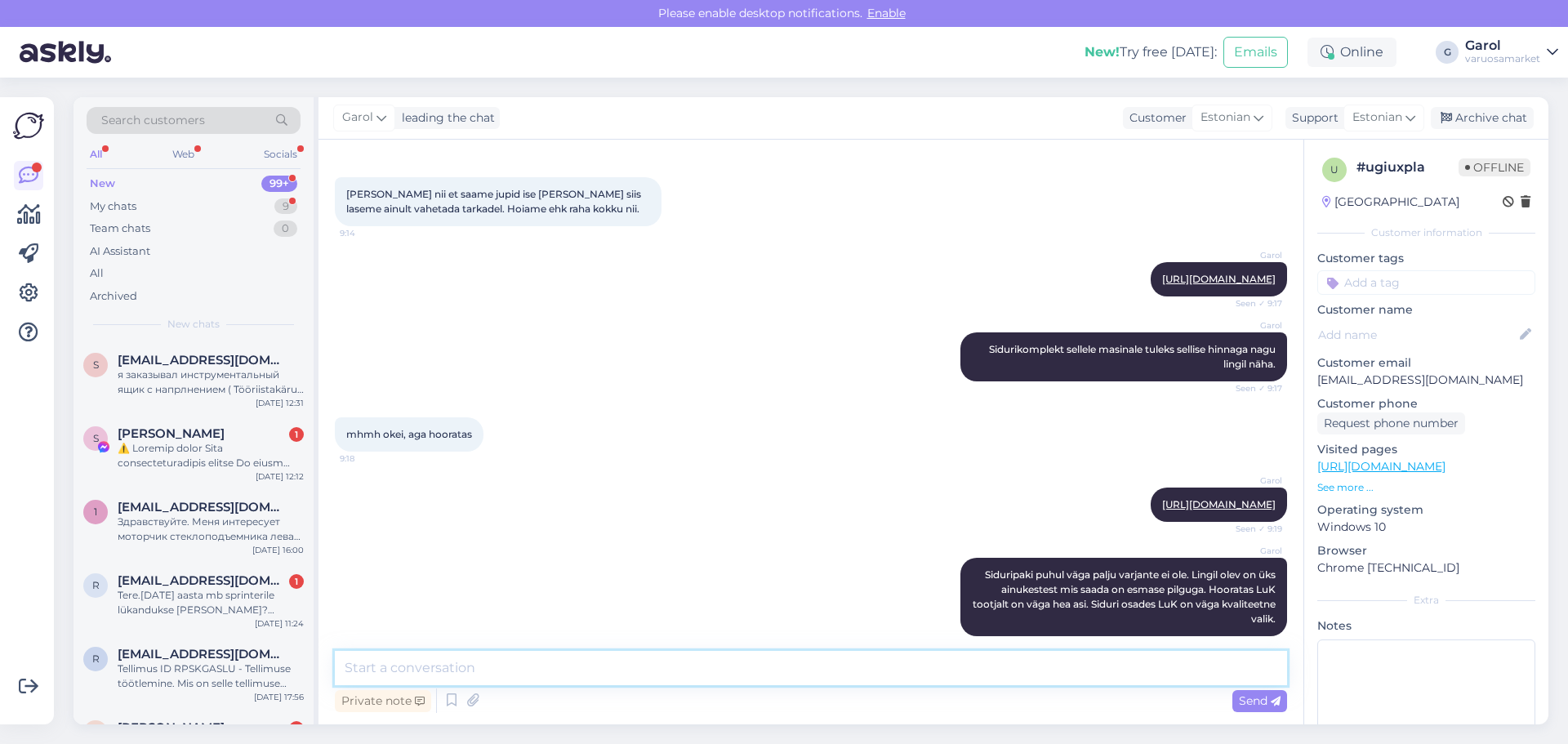
click at [672, 665] on textarea at bounding box center [811, 668] width 952 height 34
type textarea "Antud masinal on DSG [PERSON_NAME]. Nende remont kuigi odav ei ole paraku, jah."
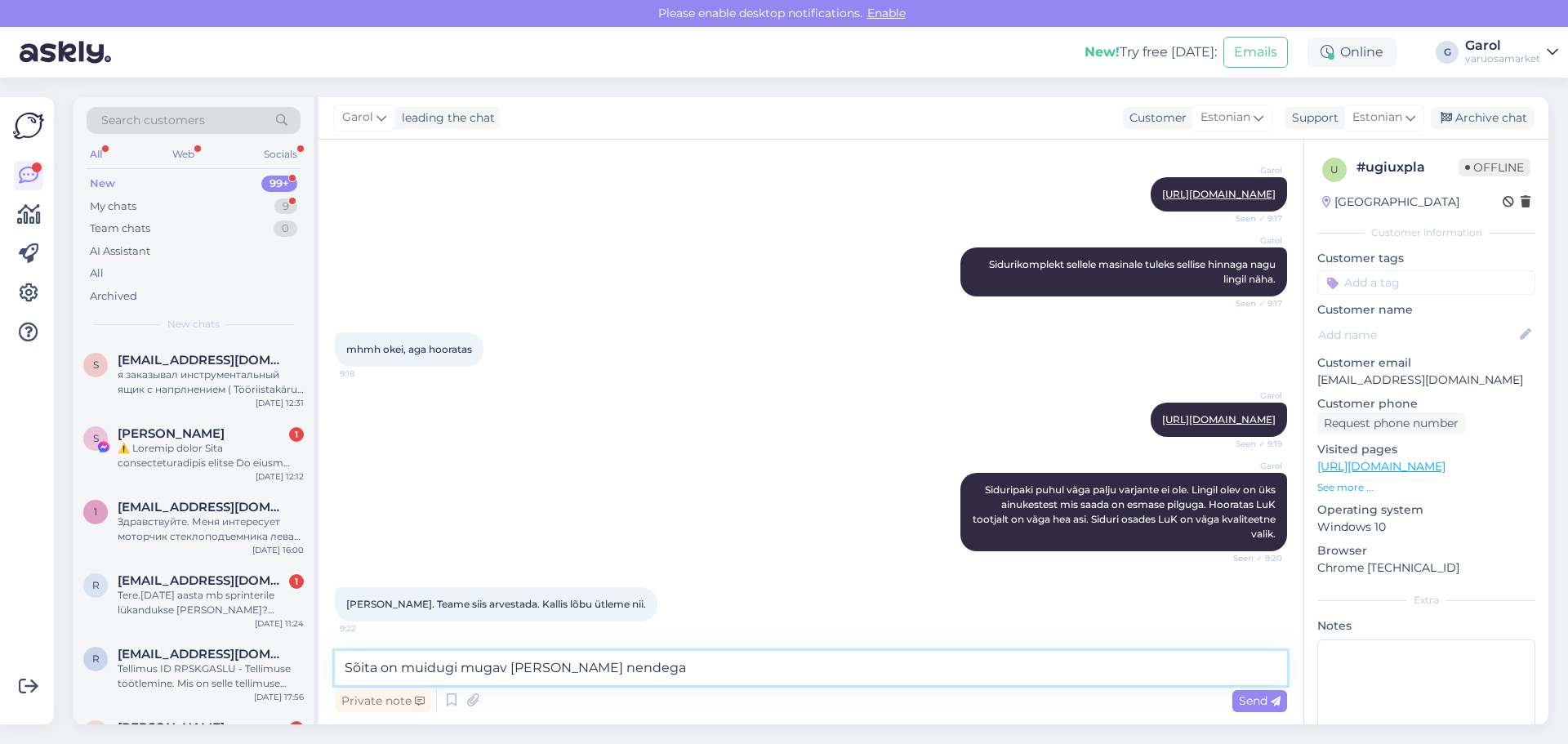
type textarea "Sõita on muidugi mugav [PERSON_NAME] nendega."
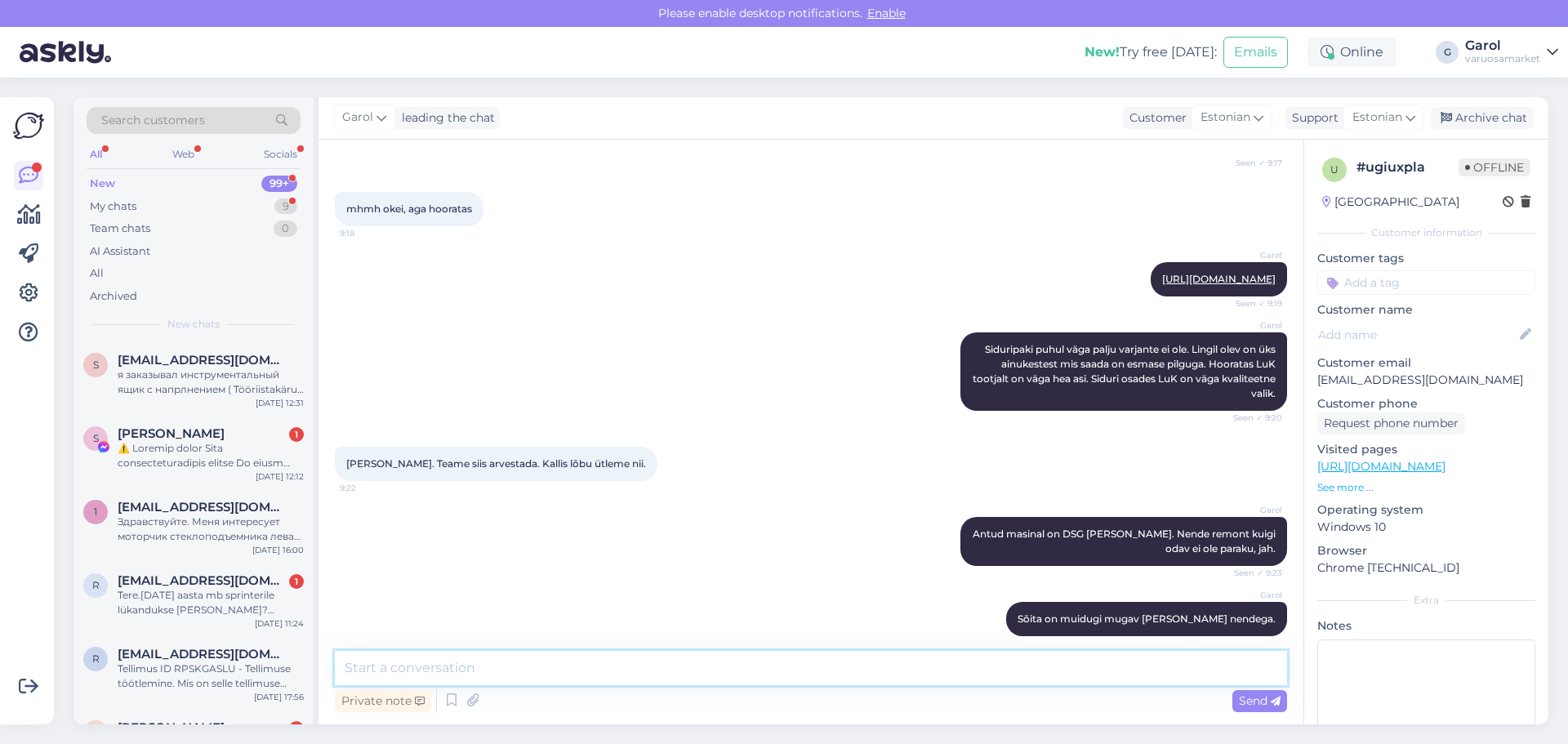
scroll to position [4842, 0]
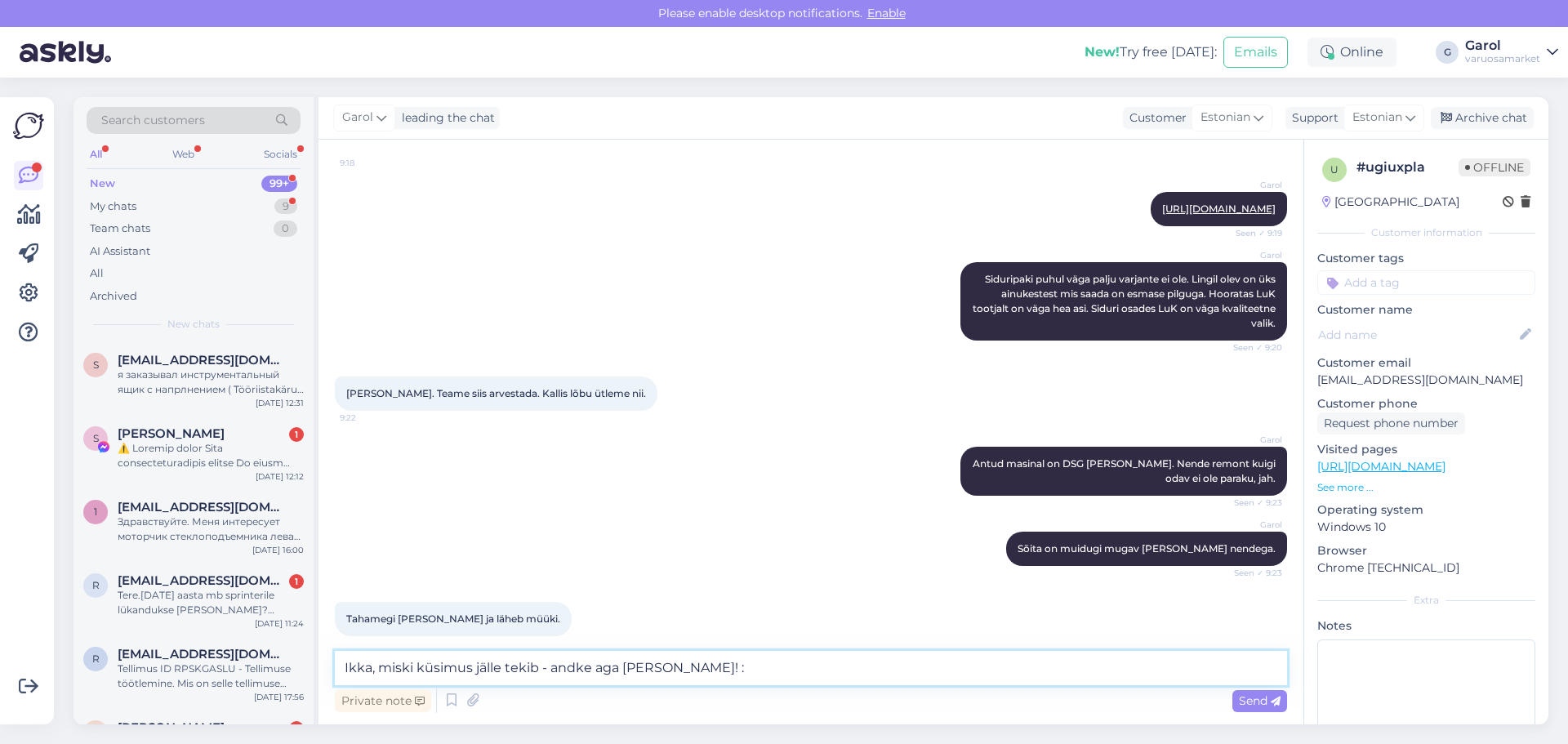
type textarea "Ikka, miski küsimus jälle tekib - andke aga [PERSON_NAME]!"
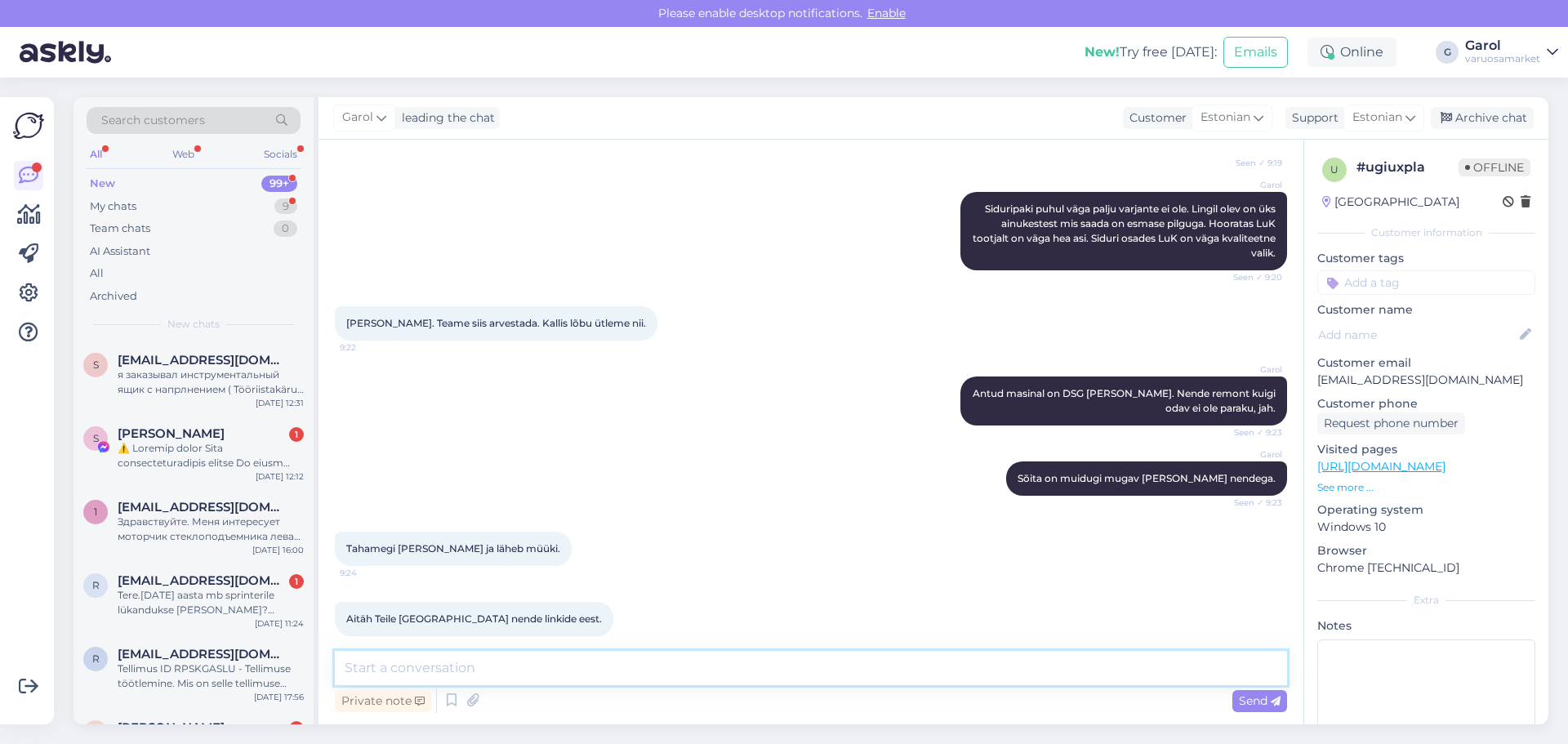
scroll to position [4983, 0]
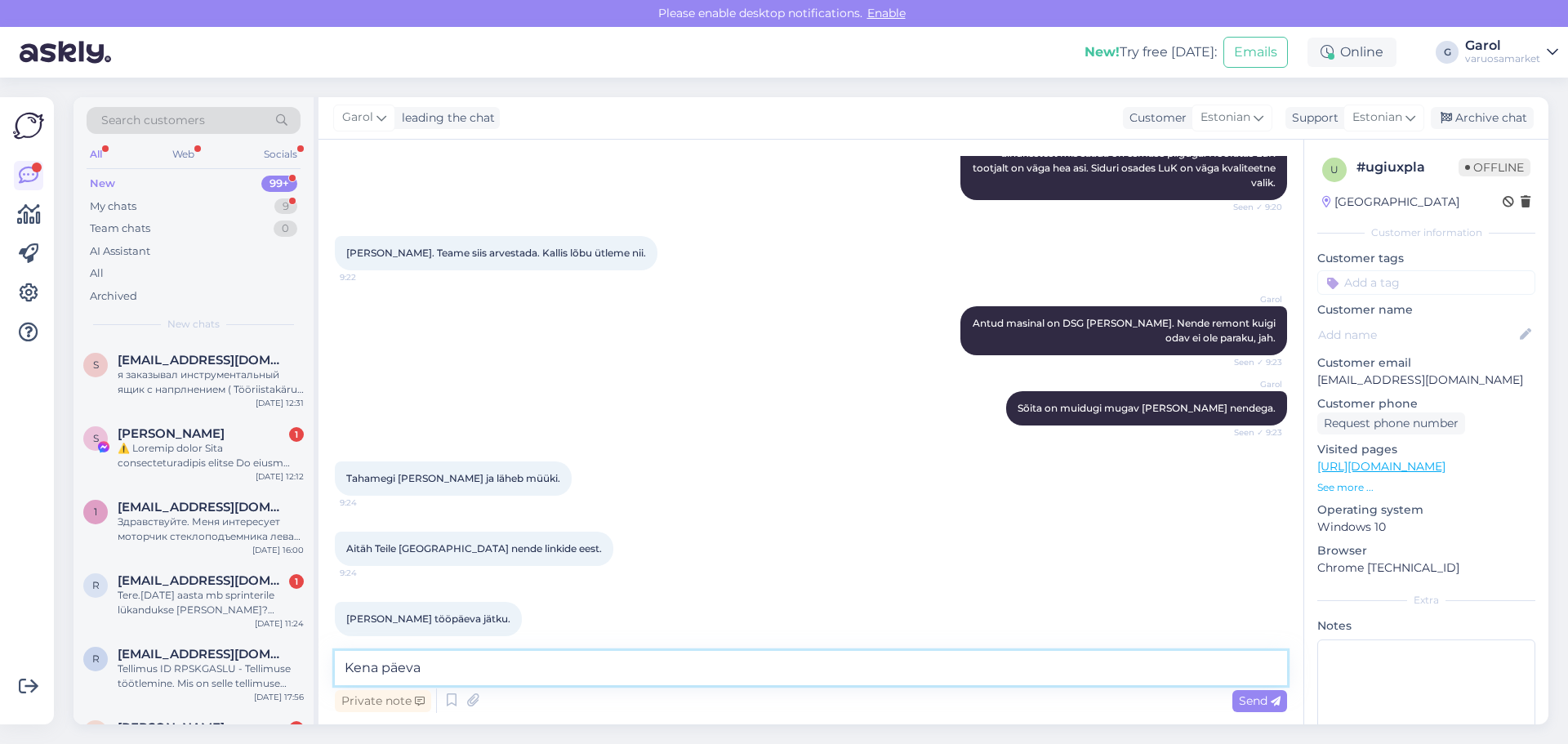
type textarea "Kena päeva."
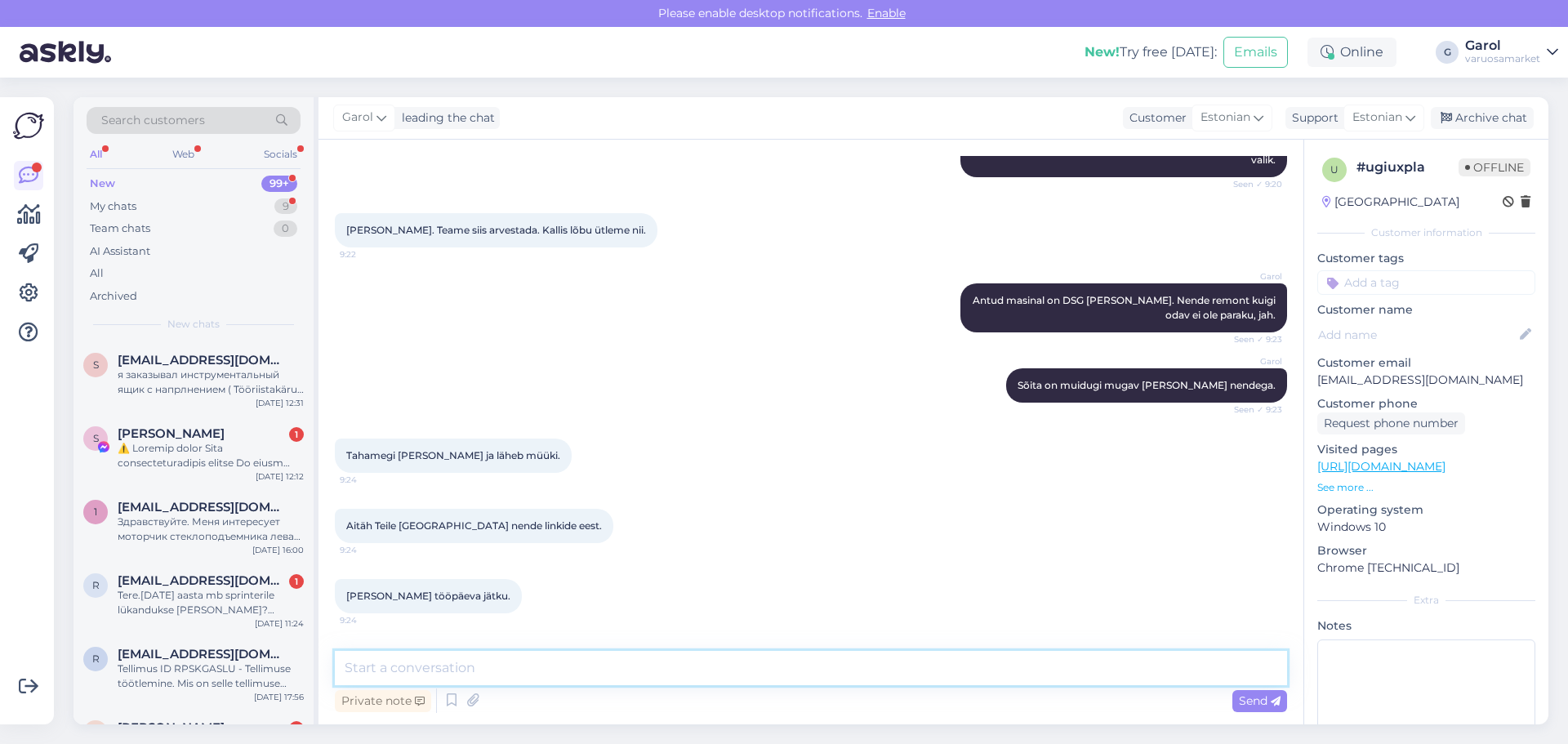
scroll to position [5053, 0]
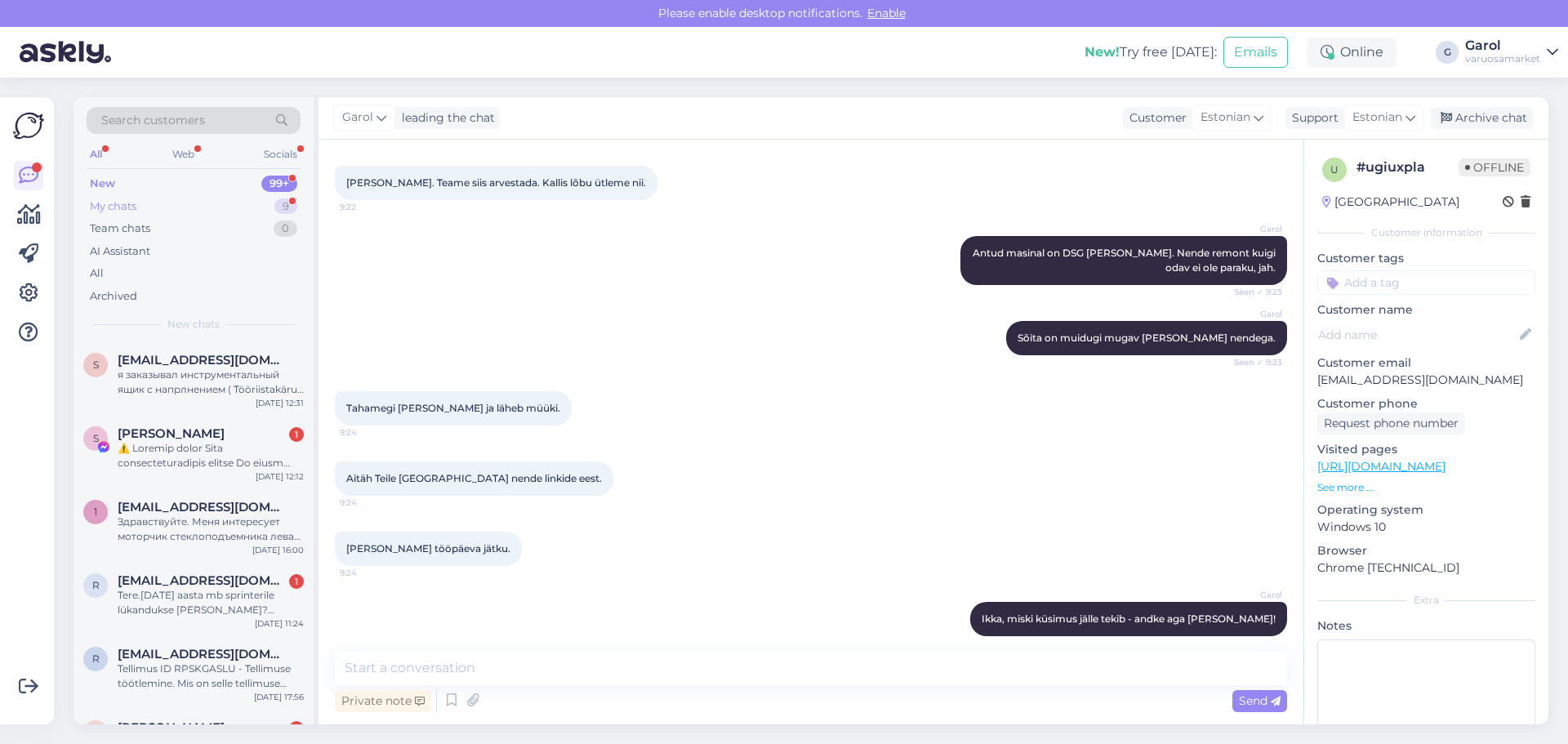
click at [152, 207] on div "My chats 9" at bounding box center [193, 207] width 214 height 23
